Goal: Task Accomplishment & Management: Manage account settings

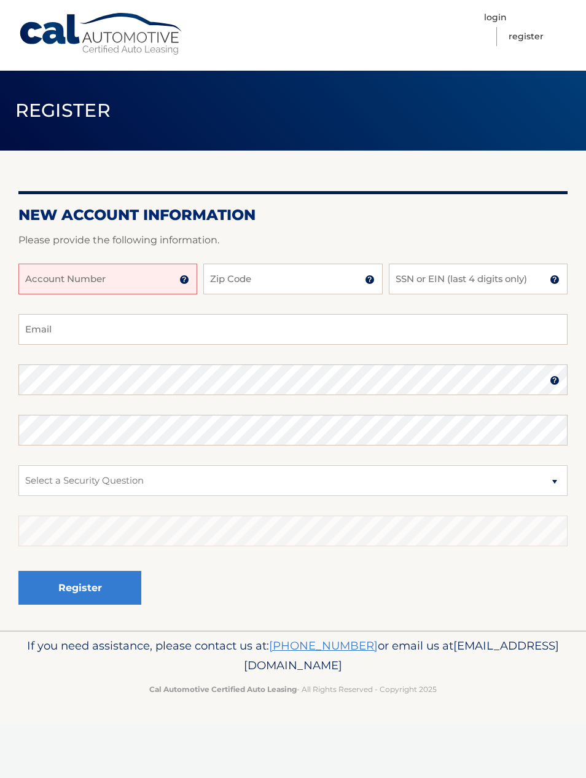
click at [158, 284] on input "Account Number" at bounding box center [107, 279] width 179 height 31
type input "44455978752"
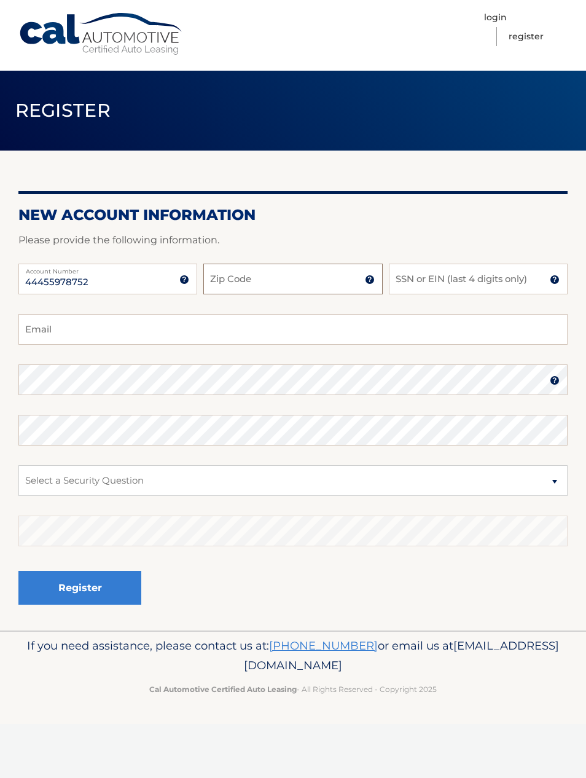
click at [343, 272] on input "Zip Code" at bounding box center [292, 279] width 179 height 31
type input "07065"
click at [526, 280] on input "SSN or EIN (last 4 digits only)" at bounding box center [478, 279] width 179 height 31
click at [205, 331] on input "Email" at bounding box center [292, 329] width 549 height 31
type input "angel22760@aol.com"
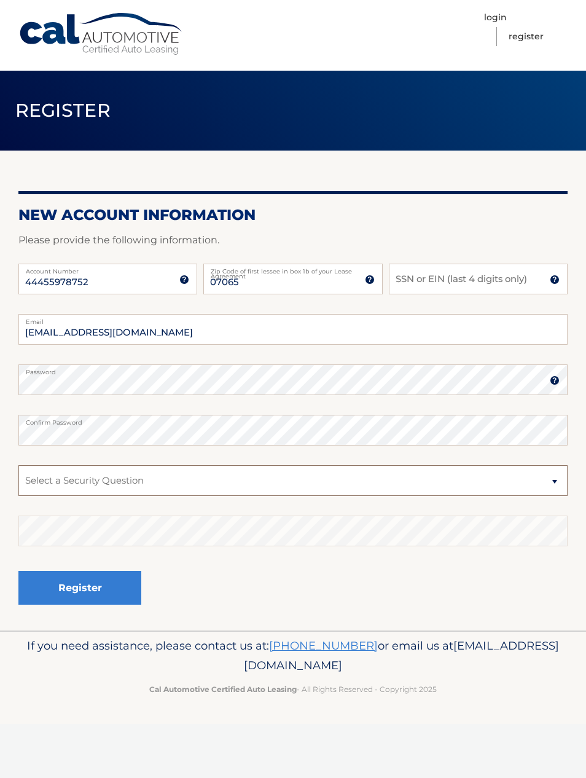
click at [558, 480] on select "Select a Security Question What was the name of your elementary school? What is…" at bounding box center [292, 480] width 549 height 31
select select "3"
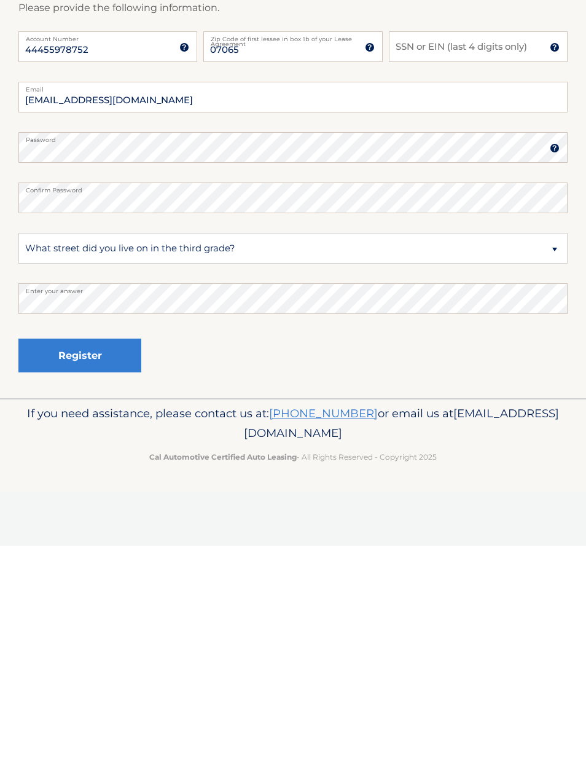
click at [106, 571] on button "Register" at bounding box center [79, 588] width 123 height 34
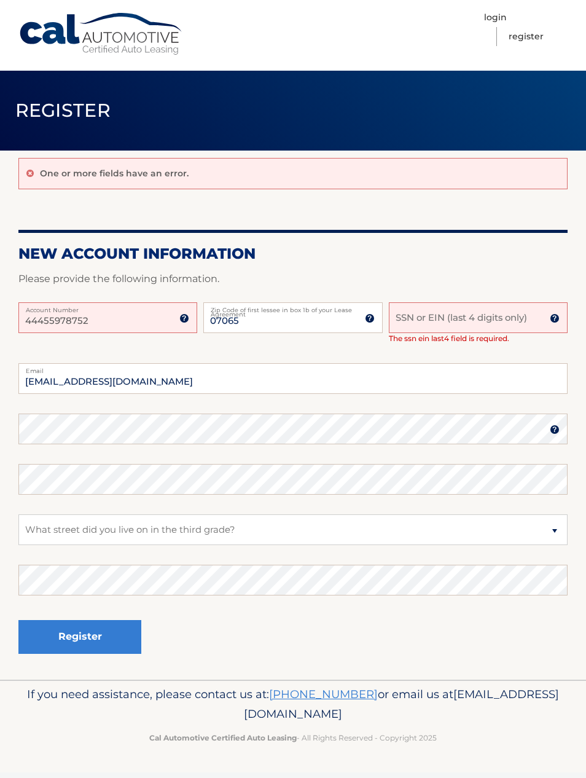
click at [520, 319] on input "SSN or EIN (last 4 digits only)" at bounding box center [478, 317] width 179 height 31
type input "9678"
click at [80, 635] on button "Register" at bounding box center [79, 637] width 123 height 34
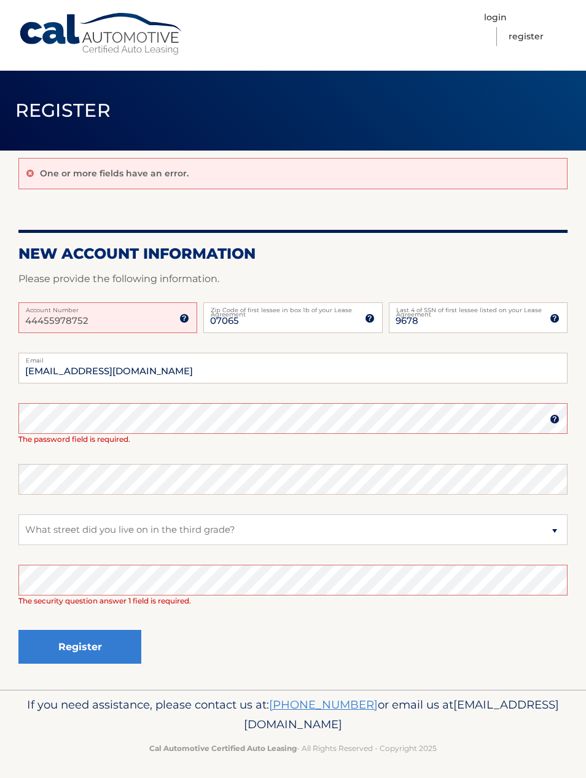
click at [185, 325] on input "44455978752" at bounding box center [107, 317] width 179 height 31
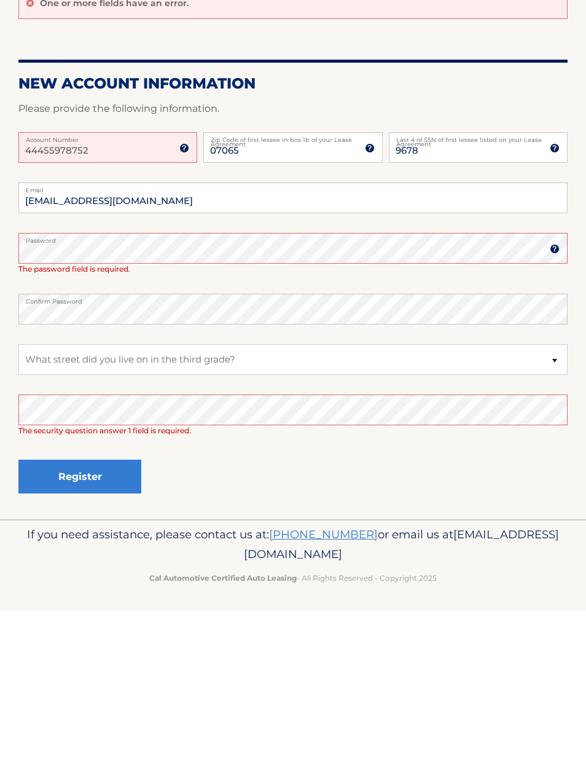
scroll to position [2, 0]
click at [119, 627] on button "Register" at bounding box center [79, 644] width 123 height 34
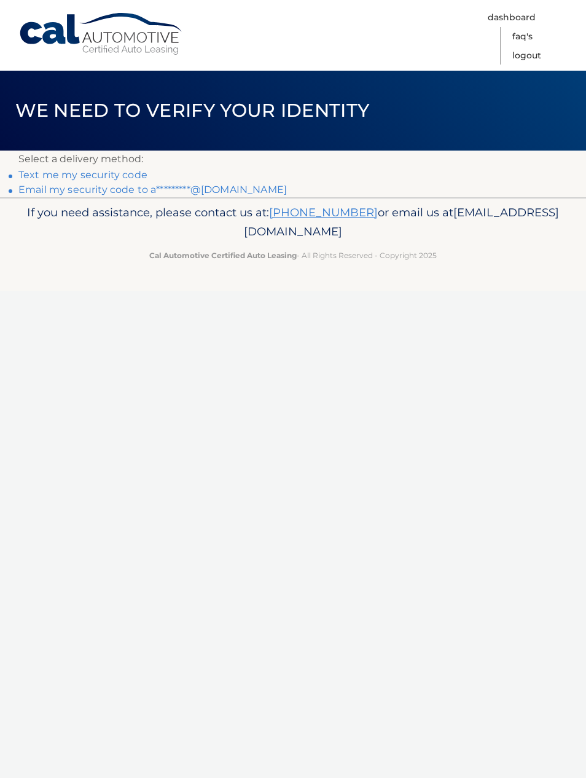
click at [125, 176] on link "Text me my security code" at bounding box center [82, 175] width 129 height 12
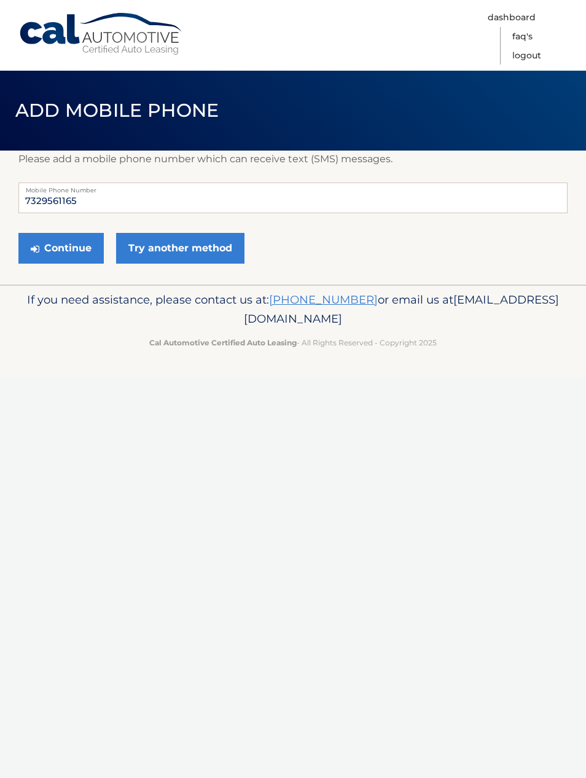
click at [64, 250] on button "Continue" at bounding box center [60, 248] width 85 height 31
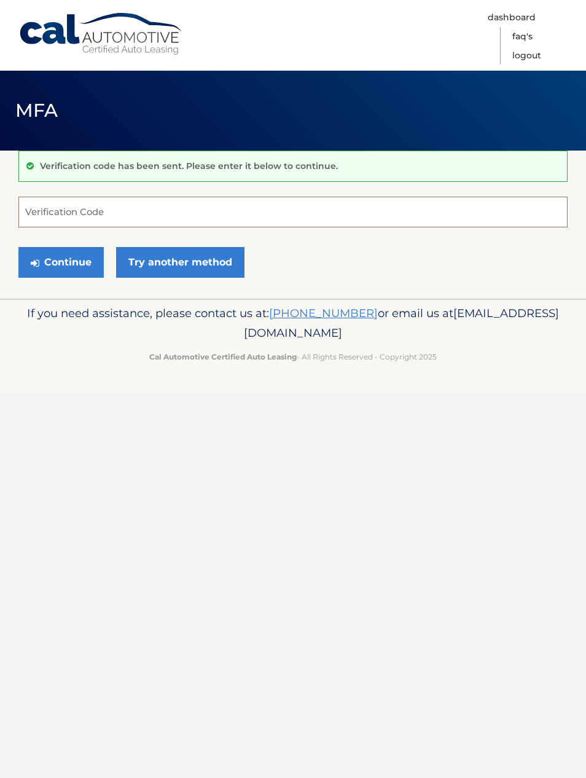
click at [307, 211] on input "Verification Code" at bounding box center [292, 212] width 549 height 31
type input "472245"
click at [68, 262] on button "Continue" at bounding box center [60, 262] width 85 height 31
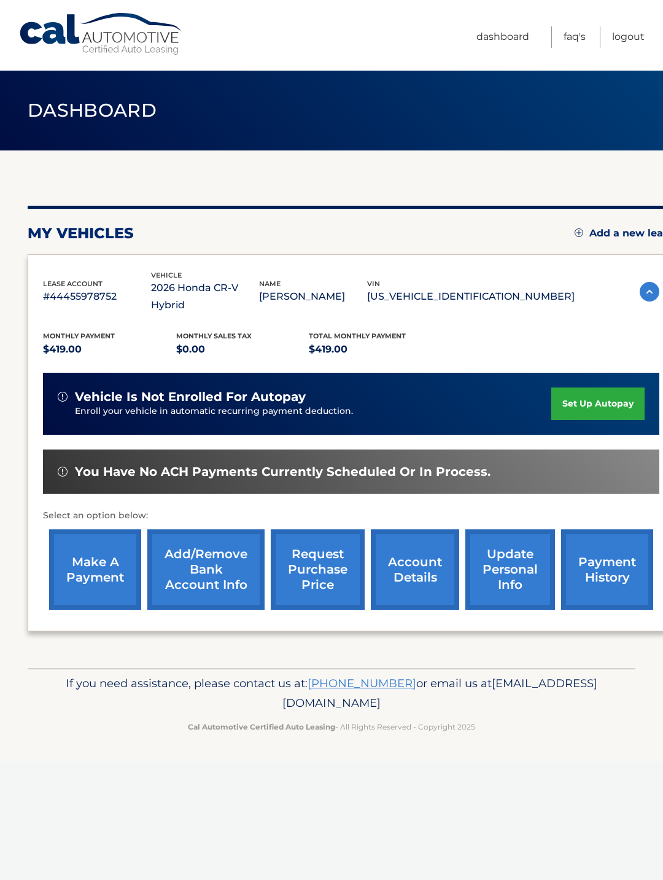
click at [589, 388] on link "set up autopay" at bounding box center [598, 404] width 93 height 33
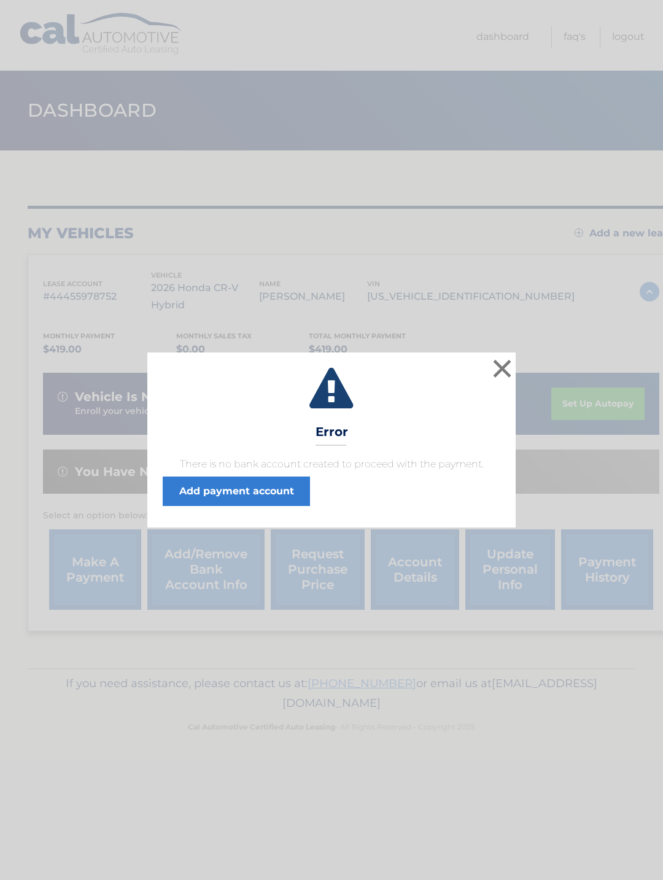
click at [498, 369] on button "×" at bounding box center [502, 368] width 25 height 25
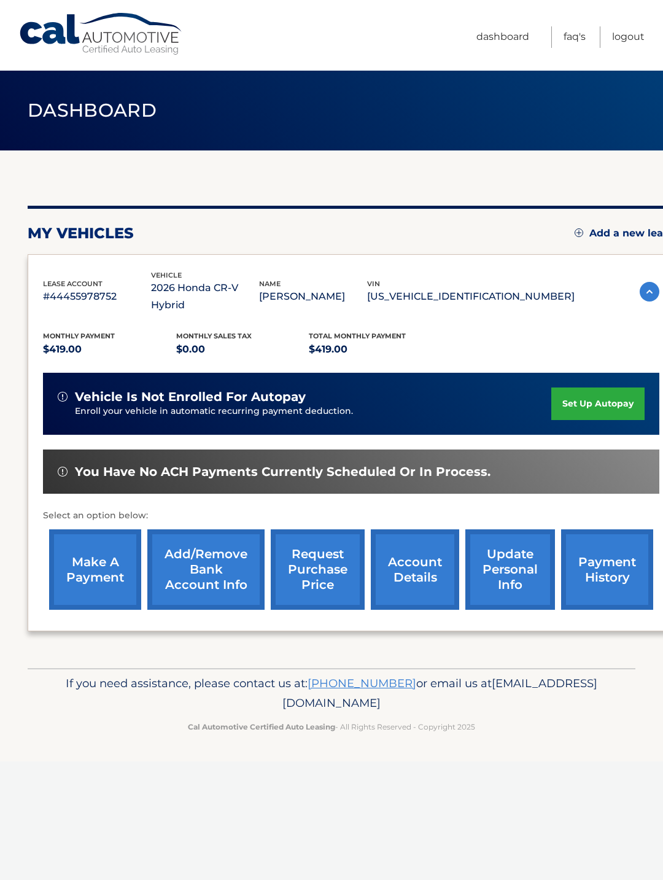
click at [79, 544] on link "make a payment" at bounding box center [95, 569] width 92 height 80
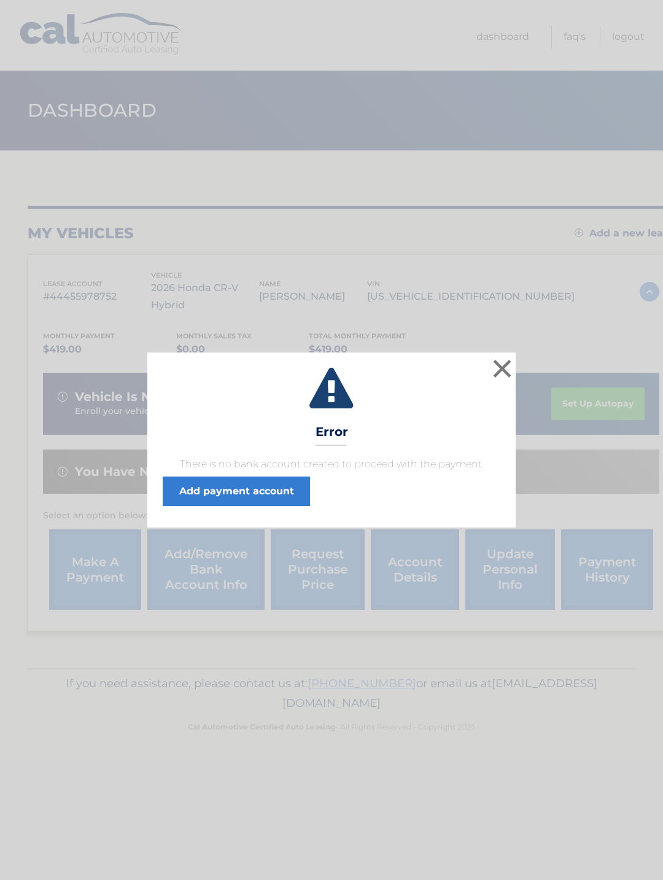
click at [501, 369] on button "×" at bounding box center [502, 368] width 25 height 25
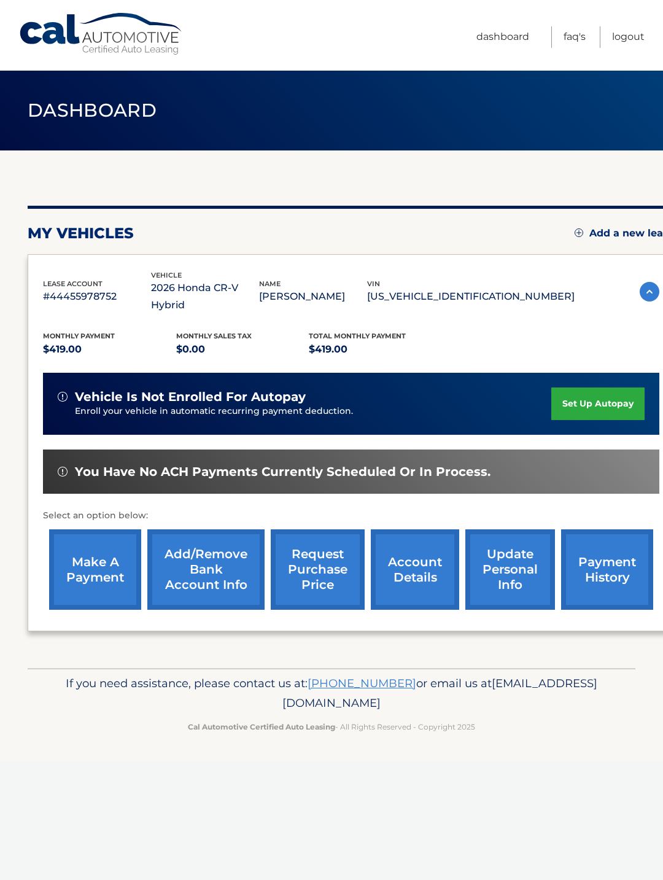
click at [599, 391] on link "set up autopay" at bounding box center [598, 404] width 93 height 33
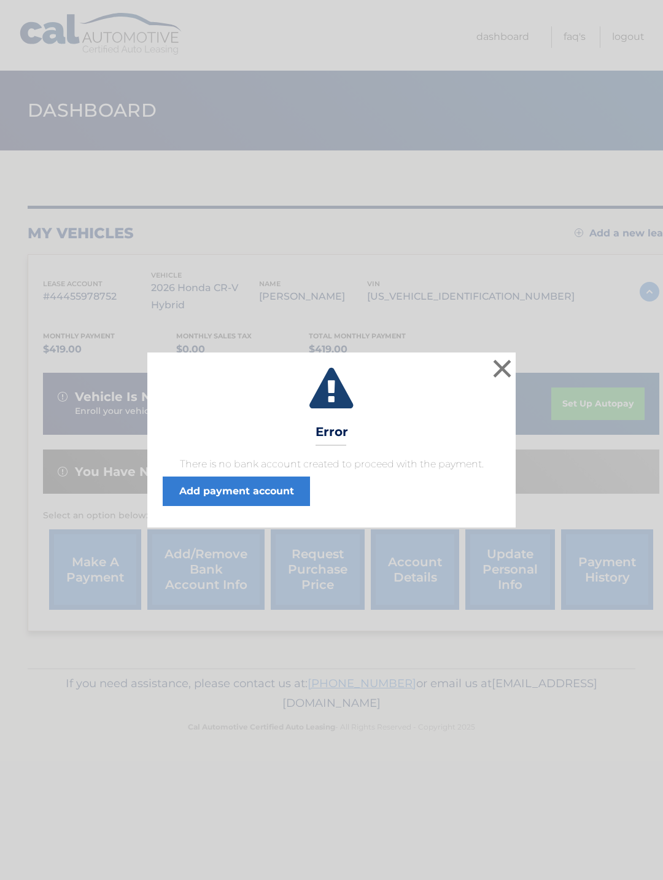
click at [283, 492] on link "Add payment account" at bounding box center [236, 491] width 147 height 29
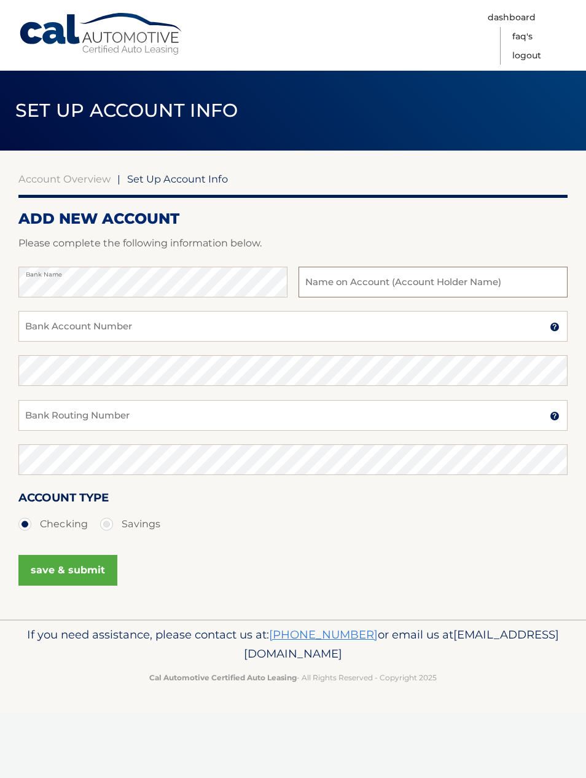
click at [423, 280] on input "text" at bounding box center [433, 282] width 269 height 31
click at [342, 284] on input "[PERSON_NAME]" at bounding box center [433, 282] width 269 height 31
click at [342, 288] on input "[PERSON_NAME]" at bounding box center [433, 282] width 269 height 31
click at [335, 291] on input "[PERSON_NAME]" at bounding box center [433, 282] width 269 height 31
type input "[PERSON_NAME]"
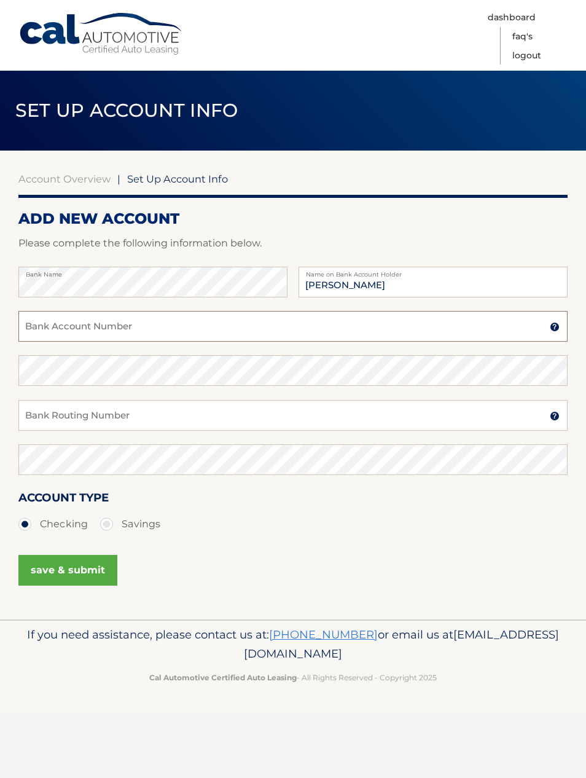
click at [220, 327] on input "Bank Account Number" at bounding box center [292, 326] width 549 height 31
type input "8003331208"
click at [326, 423] on input "Bank Routing Number" at bounding box center [292, 415] width 549 height 31
type input "221271935"
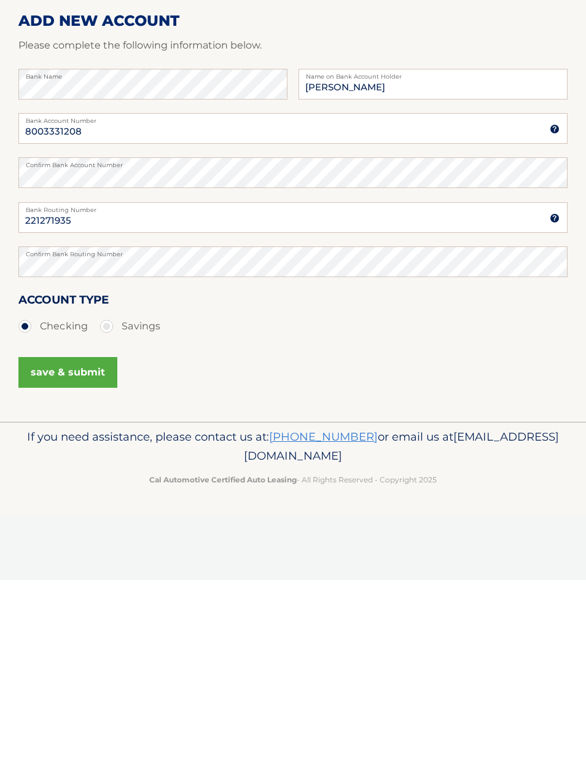
click at [81, 555] on button "save & submit" at bounding box center [67, 570] width 99 height 31
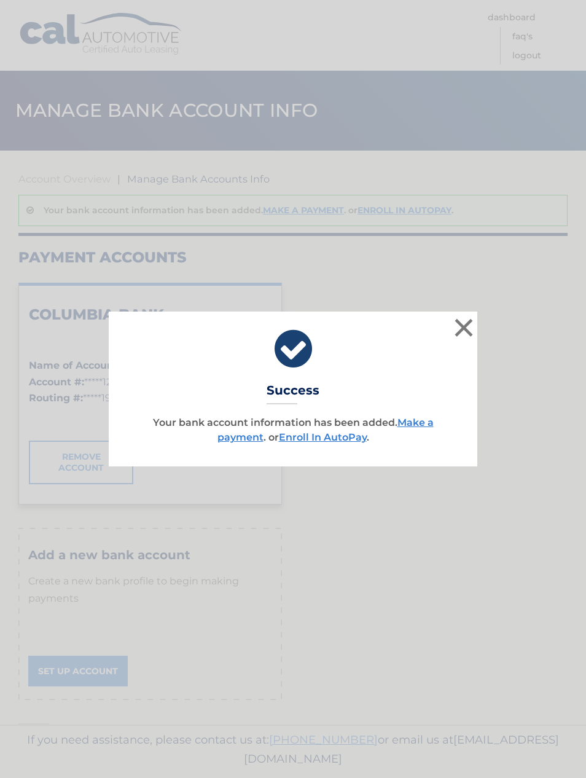
click at [426, 423] on link "Make a payment" at bounding box center [325, 429] width 216 height 26
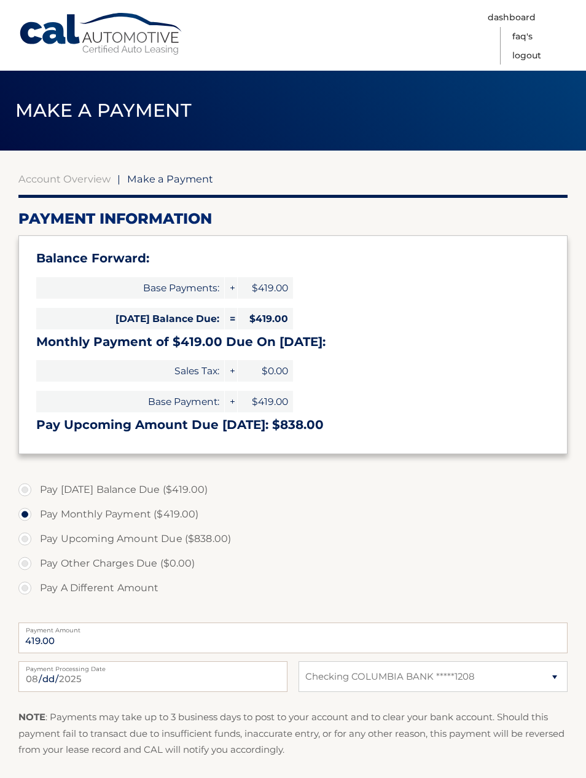
select select "NTNmY2I0MzItZjc4Ni00ZDMwLWIzNWYtOGZiMTg1ZDdmMmVl"
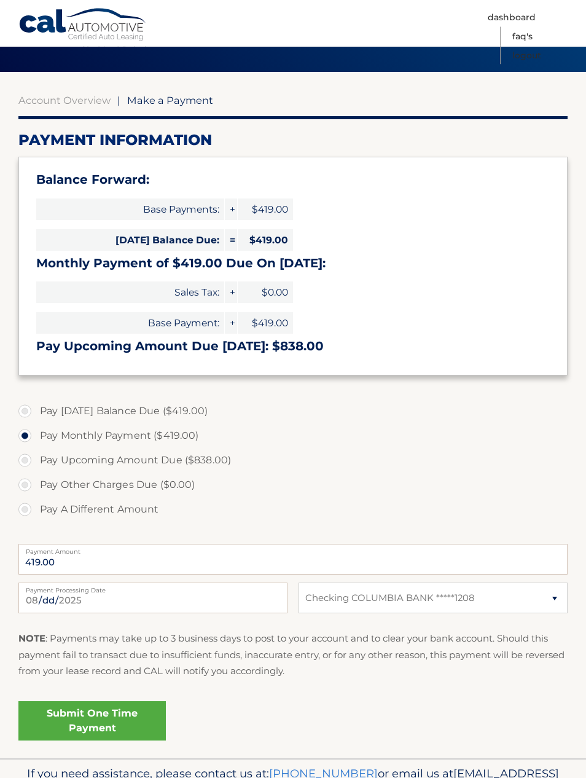
scroll to position [77, 0]
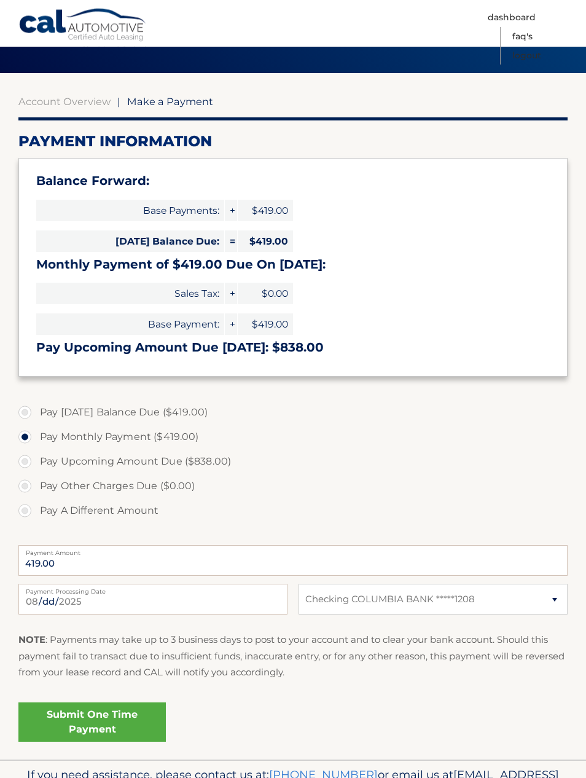
click at [119, 722] on link "Submit One Time Payment" at bounding box center [91, 721] width 147 height 39
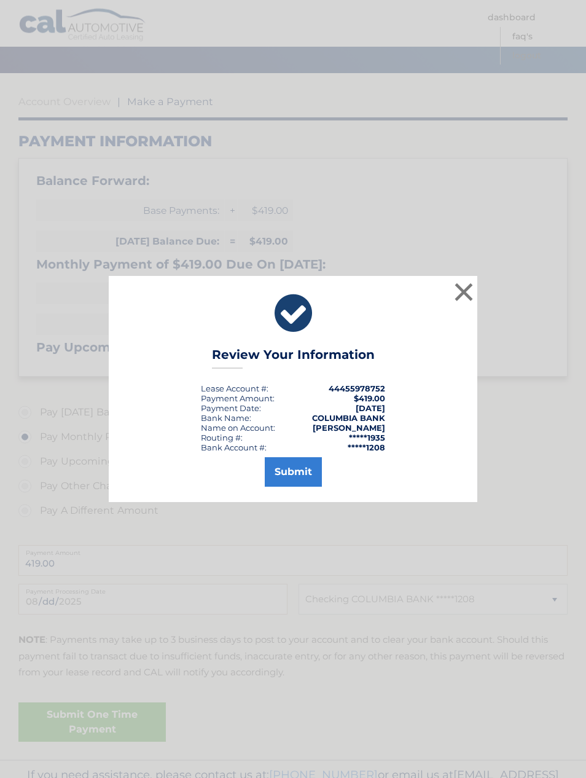
click at [464, 304] on button "×" at bounding box center [463, 291] width 25 height 25
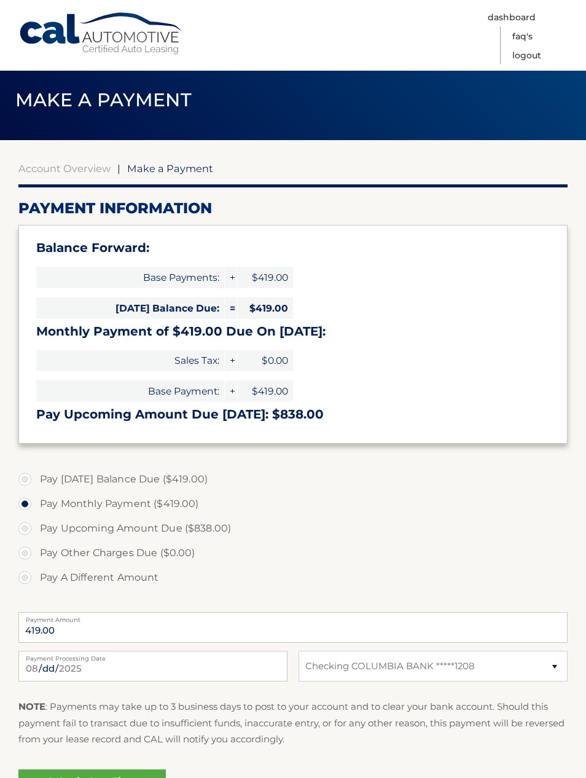
scroll to position [45, 0]
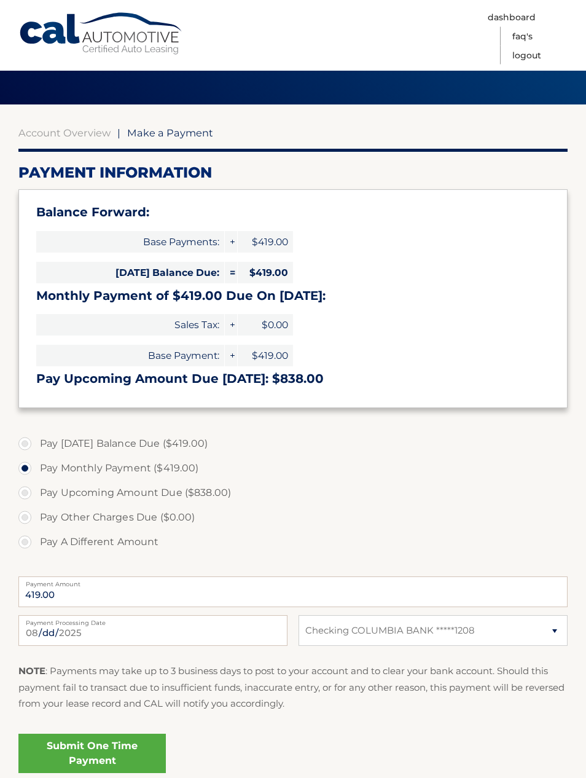
click at [92, 753] on link "Submit One Time Payment" at bounding box center [91, 753] width 147 height 39
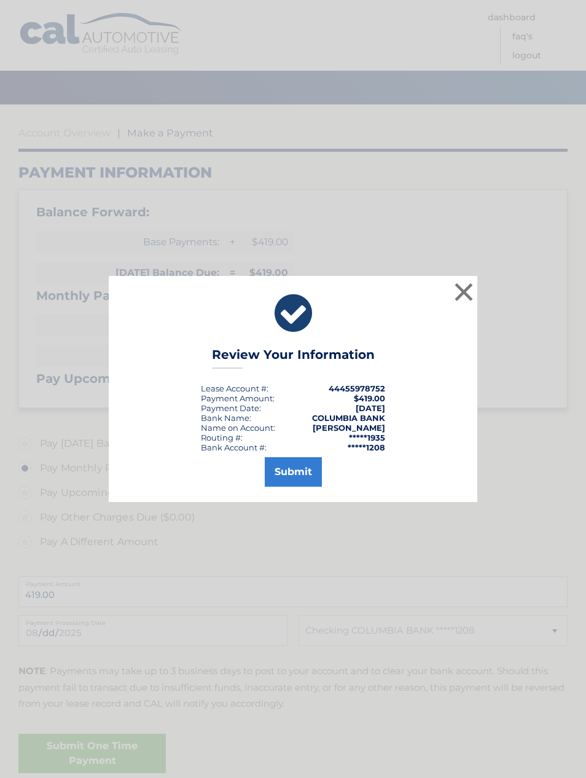
click at [297, 486] on button "Submit" at bounding box center [293, 471] width 57 height 29
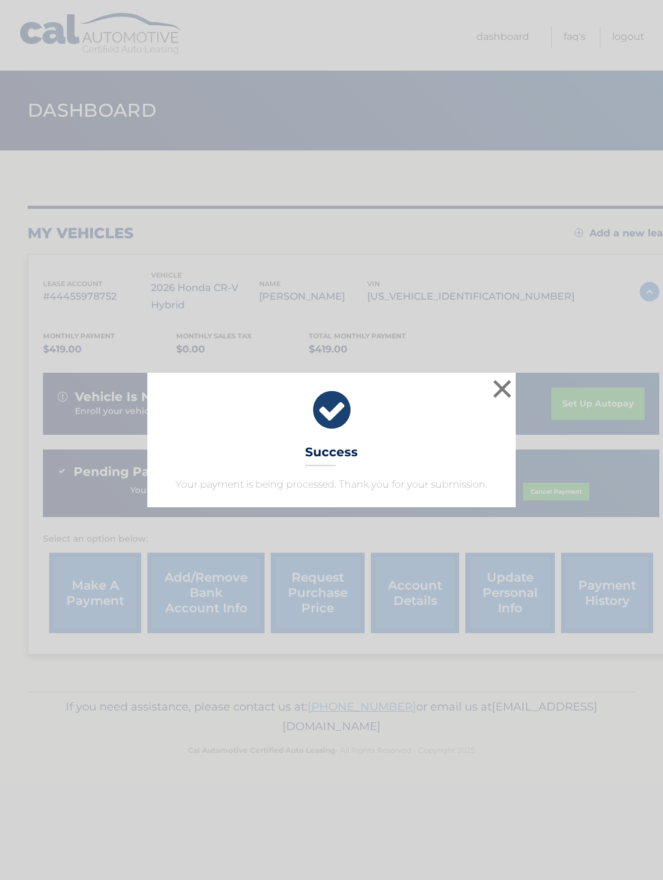
click at [501, 389] on button "×" at bounding box center [502, 389] width 25 height 25
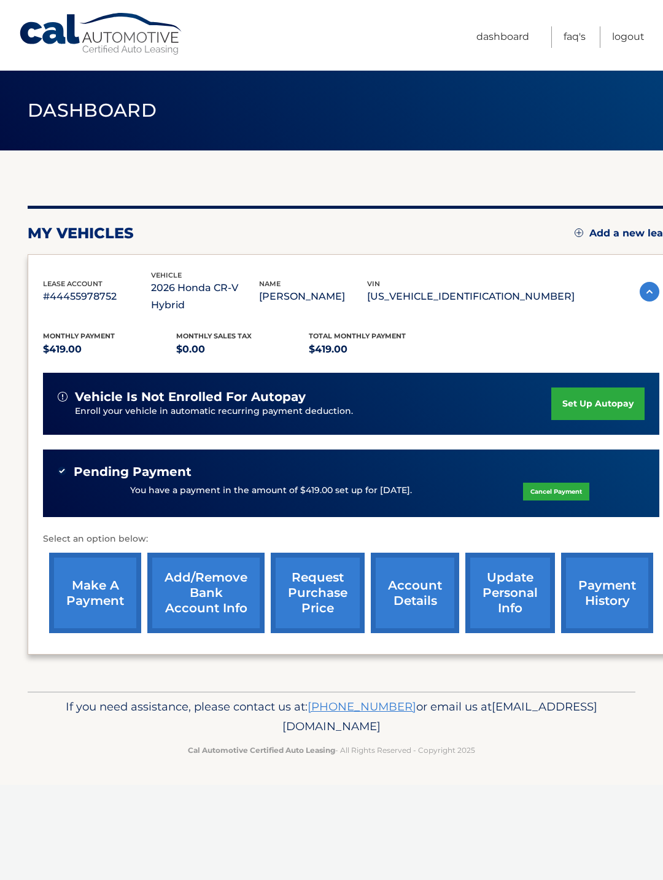
click at [584, 388] on link "set up autopay" at bounding box center [598, 404] width 93 height 33
click at [548, 483] on link "Cancel Payment" at bounding box center [556, 492] width 66 height 18
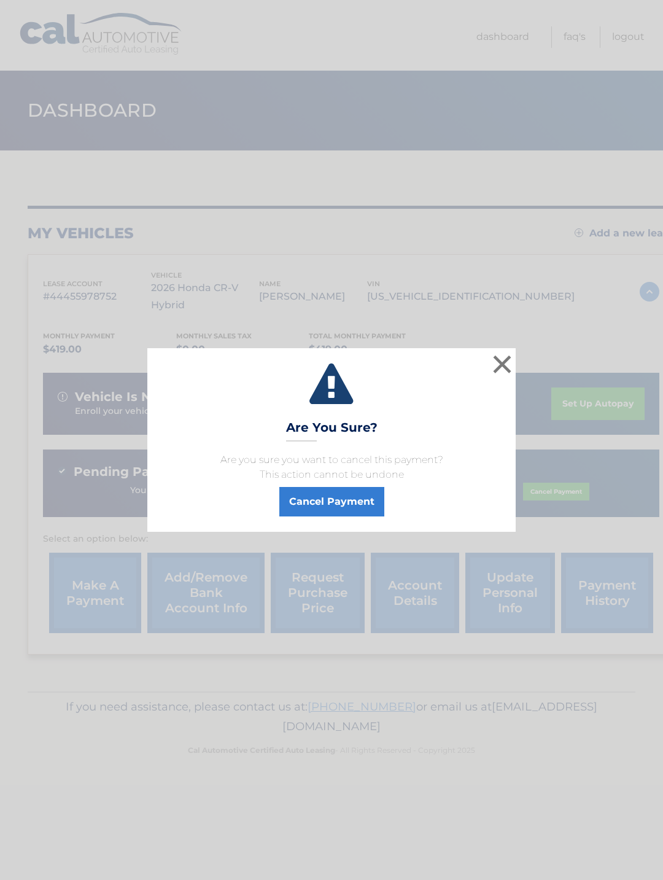
click at [337, 504] on button "Cancel Payment" at bounding box center [331, 501] width 105 height 29
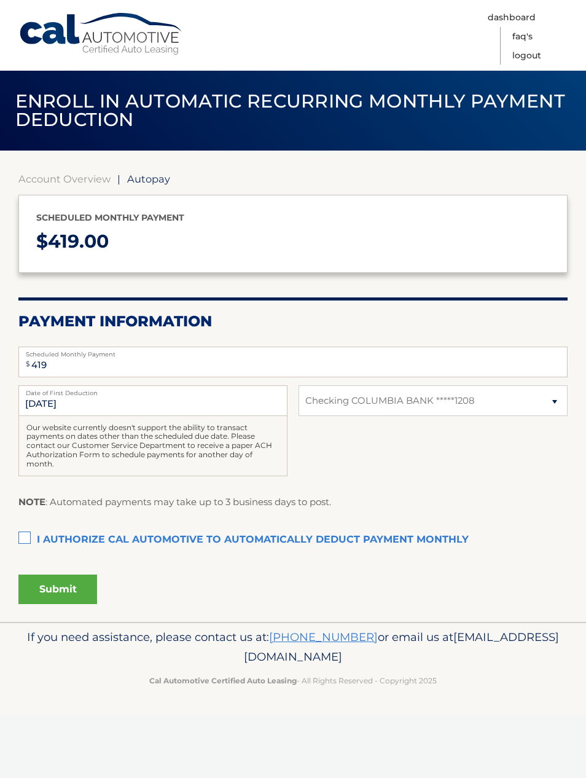
select select "NTNmY2I0MzItZjc4Ni00ZDMwLWIzNWYtOGZiMTg1ZDdmMmVl"
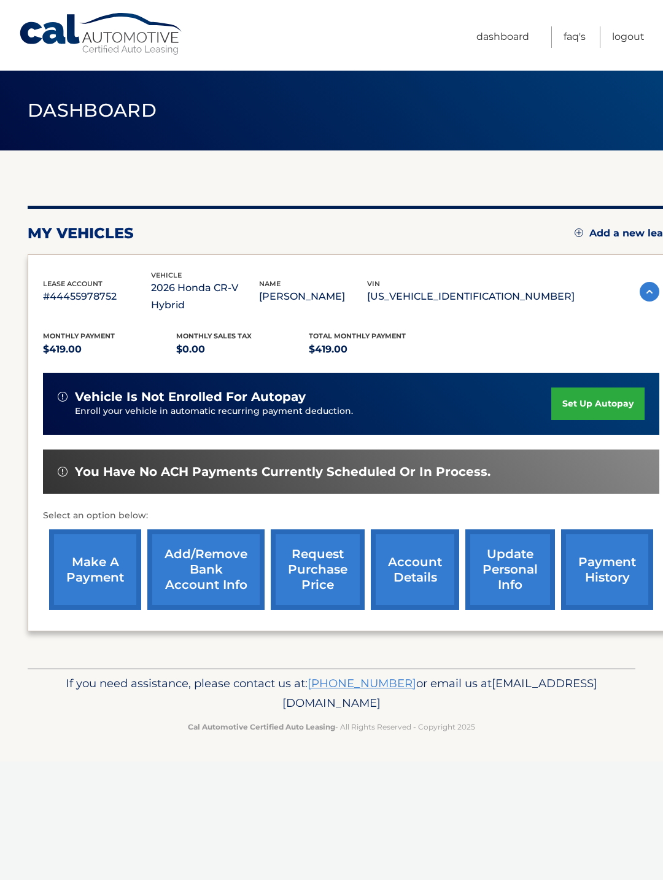
click at [594, 388] on link "set up autopay" at bounding box center [598, 404] width 93 height 33
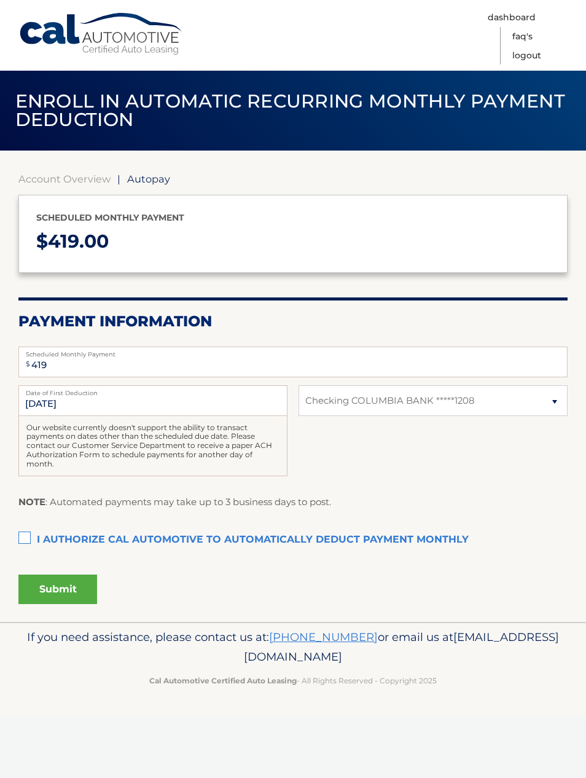
select select "NTNmY2I0MzItZjc4Ni00ZDMwLWIzNWYtOGZiMTg1ZDdmMmVl"
click at [28, 528] on label "I authorize cal automotive to automatically deduct payment monthly This checkbo…" at bounding box center [292, 540] width 549 height 25
click at [0, 0] on input "I authorize cal automotive to automatically deduct payment monthly This checkbo…" at bounding box center [0, 0] width 0 height 0
click at [74, 576] on button "Submit" at bounding box center [57, 588] width 79 height 29
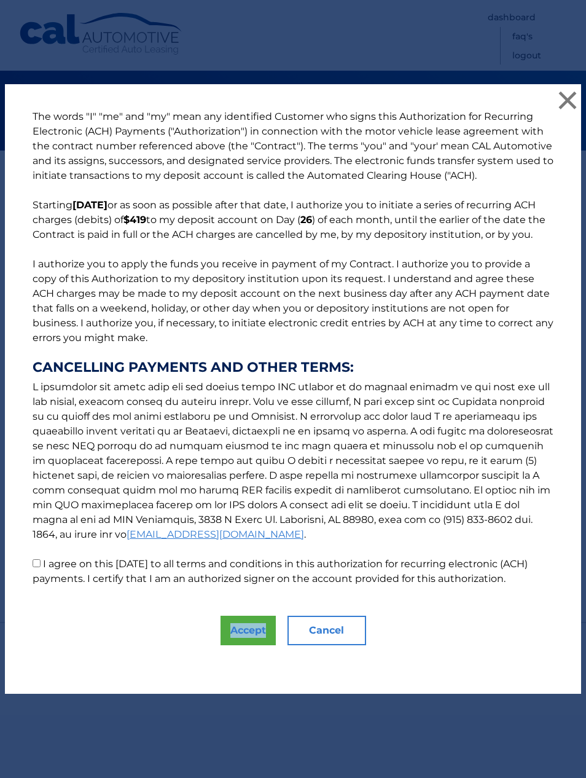
click at [244, 644] on button "Accept" at bounding box center [248, 629] width 55 height 29
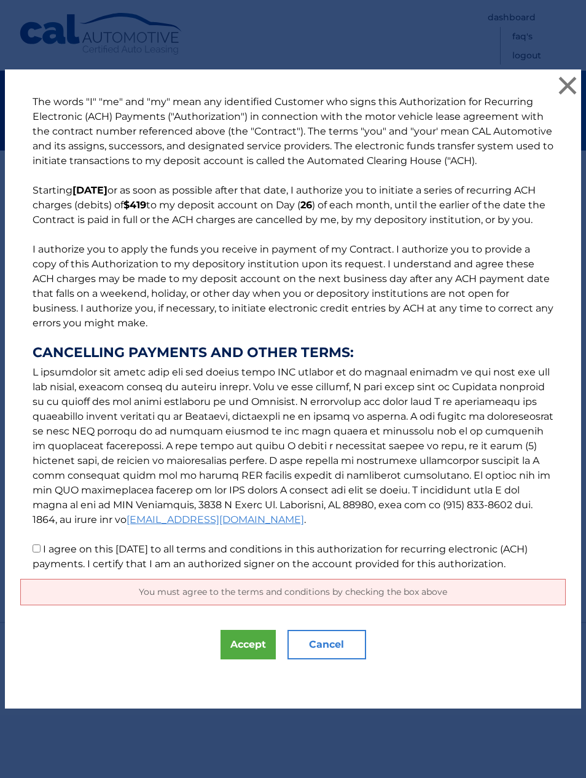
click at [36, 552] on input "I agree on this 08/27/2025 to all terms and conditions in this authorization fo…" at bounding box center [37, 548] width 8 height 8
checkbox input "true"
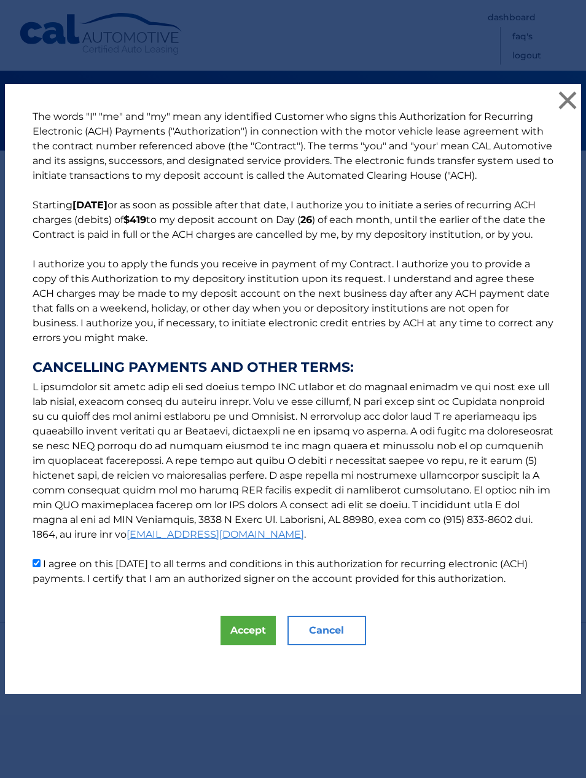
click at [246, 636] on button "Accept" at bounding box center [248, 629] width 55 height 29
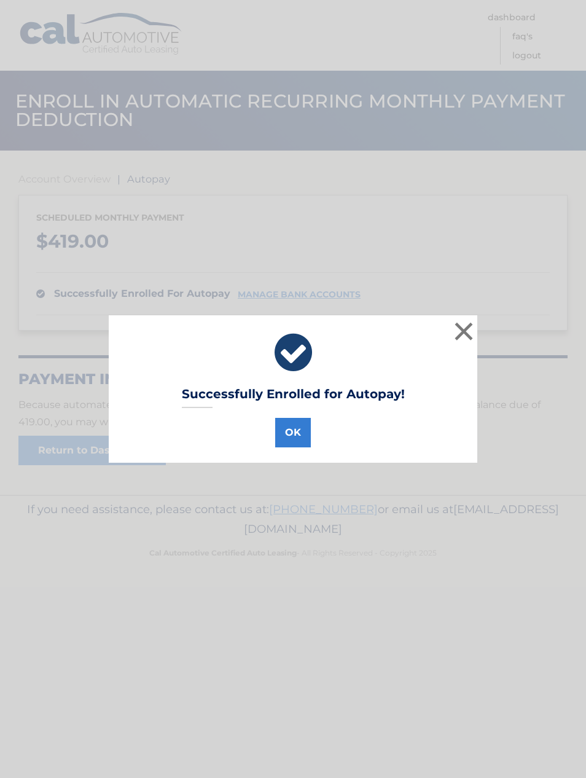
click at [283, 427] on button "OK" at bounding box center [293, 432] width 36 height 29
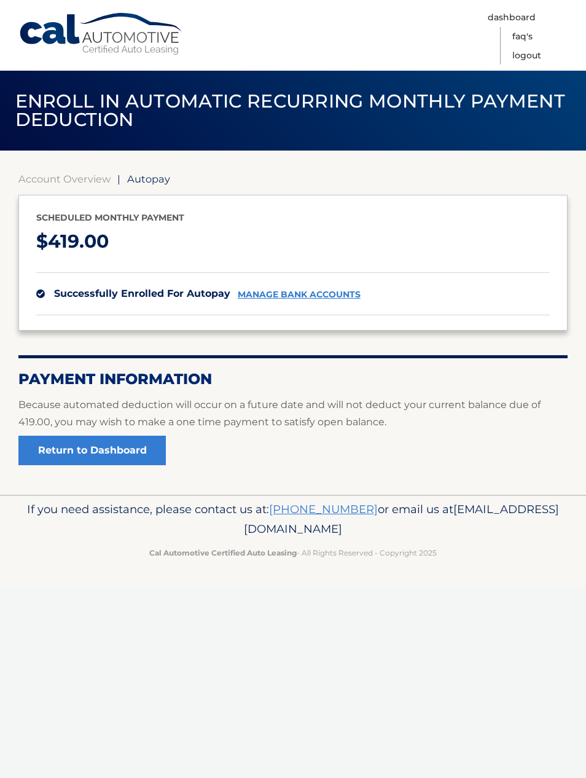
click at [138, 440] on link "Return to Dashboard" at bounding box center [91, 449] width 147 height 29
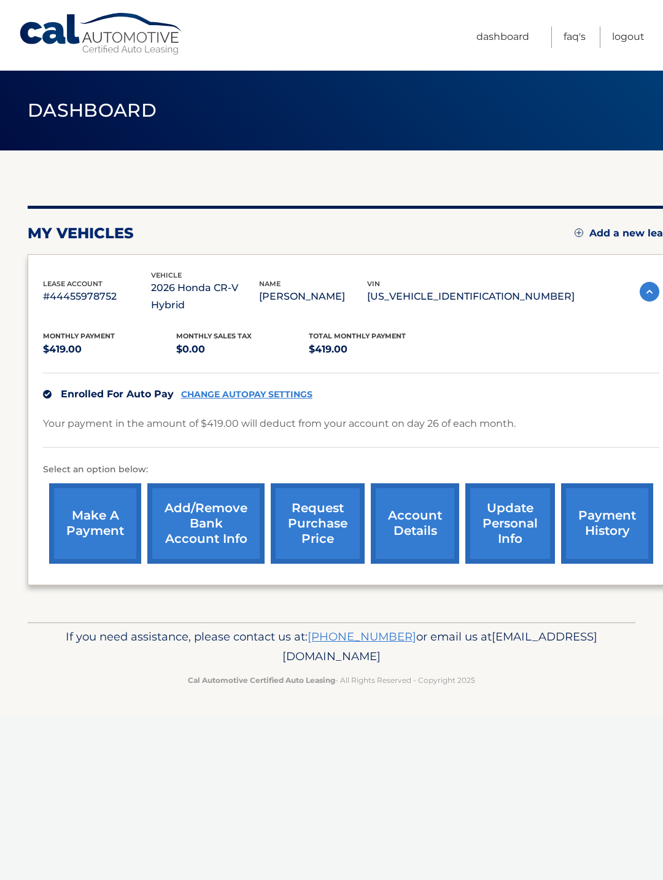
click at [607, 502] on link "payment history" at bounding box center [607, 523] width 92 height 80
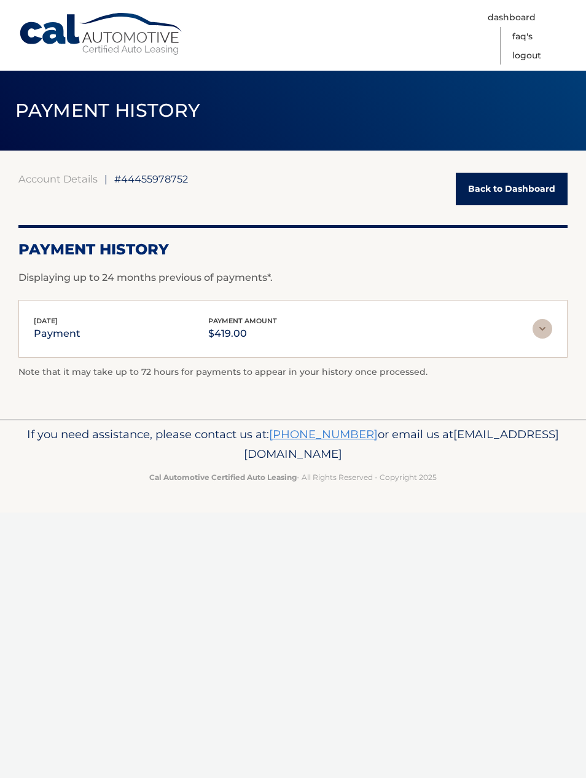
click at [523, 448] on p "If you need assistance, please contact us at: [PHONE_NUMBER] or email us at [EM…" at bounding box center [292, 443] width 549 height 39
click at [504, 192] on link "Back to Dashboard" at bounding box center [512, 189] width 112 height 33
click at [502, 189] on link "Back to Dashboard" at bounding box center [512, 189] width 112 height 33
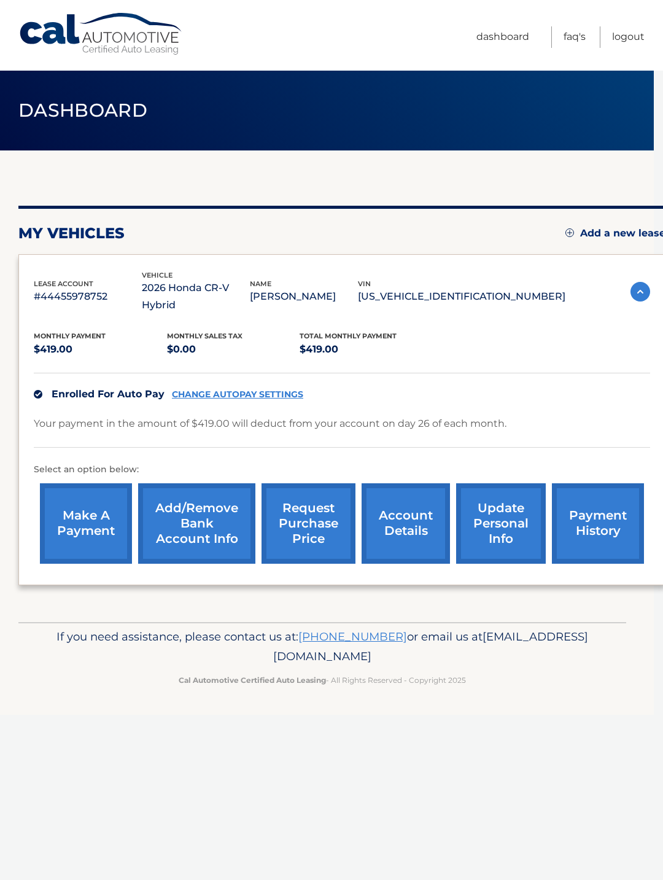
scroll to position [0, 9]
